Goal: Check status

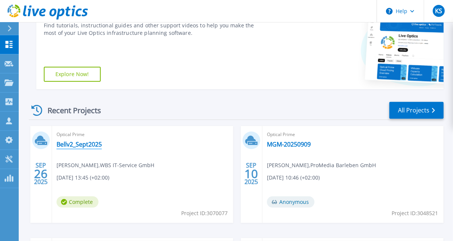
scroll to position [150, 0]
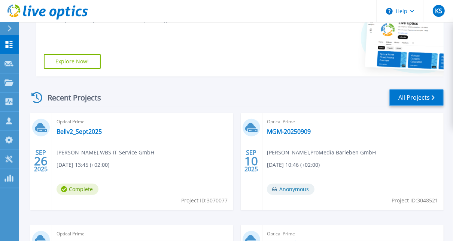
click at [399, 100] on link "All Projects" at bounding box center [417, 97] width 54 height 17
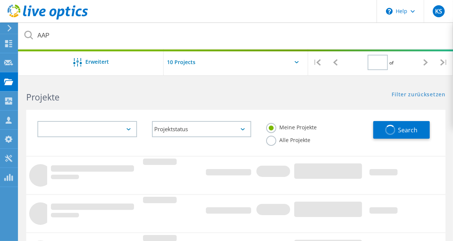
type input "1"
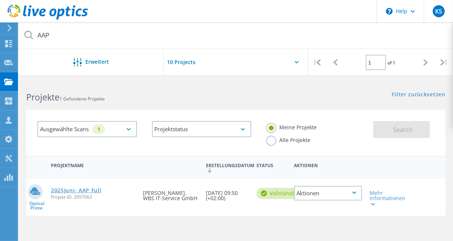
click at [68, 190] on link "2025Juni- AAP Full" at bounding box center [76, 190] width 51 height 5
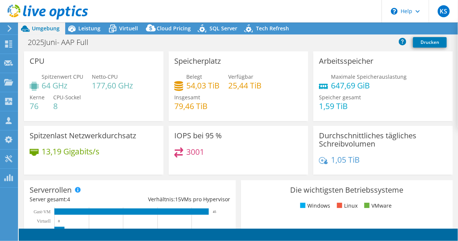
select select "EUFrankfurt"
select select "USD"
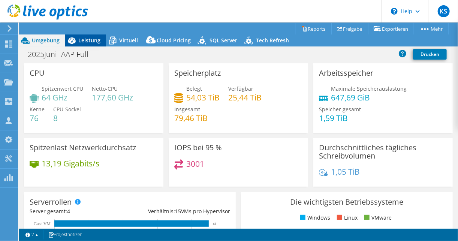
click at [87, 41] on span "Leistung" at bounding box center [89, 40] width 22 height 7
